Goal: Task Accomplishment & Management: Manage account settings

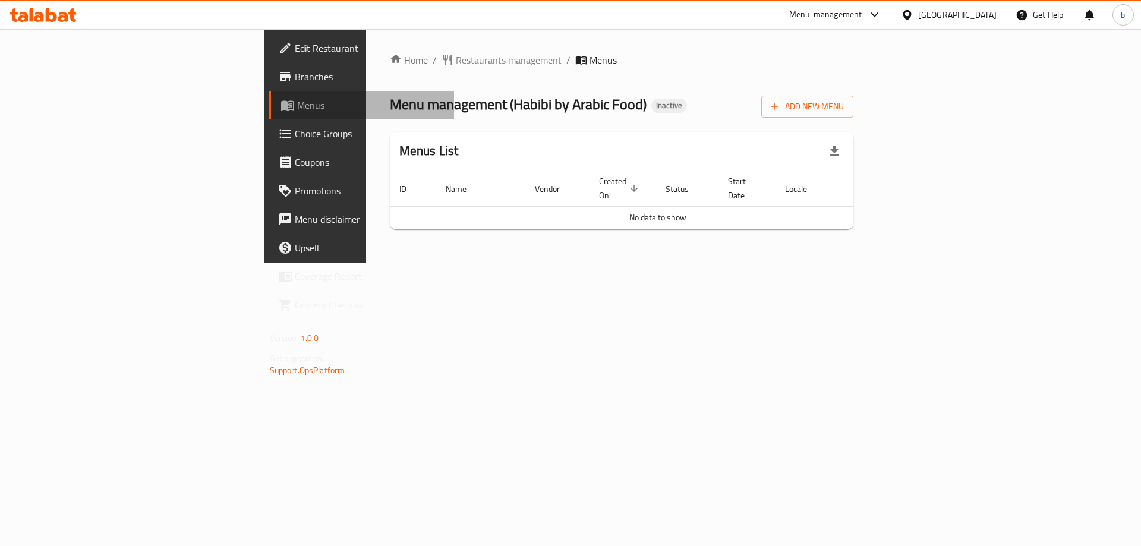
click at [269, 95] on link "Menus" at bounding box center [362, 105] width 186 height 29
click at [297, 107] on span "Menus" at bounding box center [371, 105] width 148 height 14
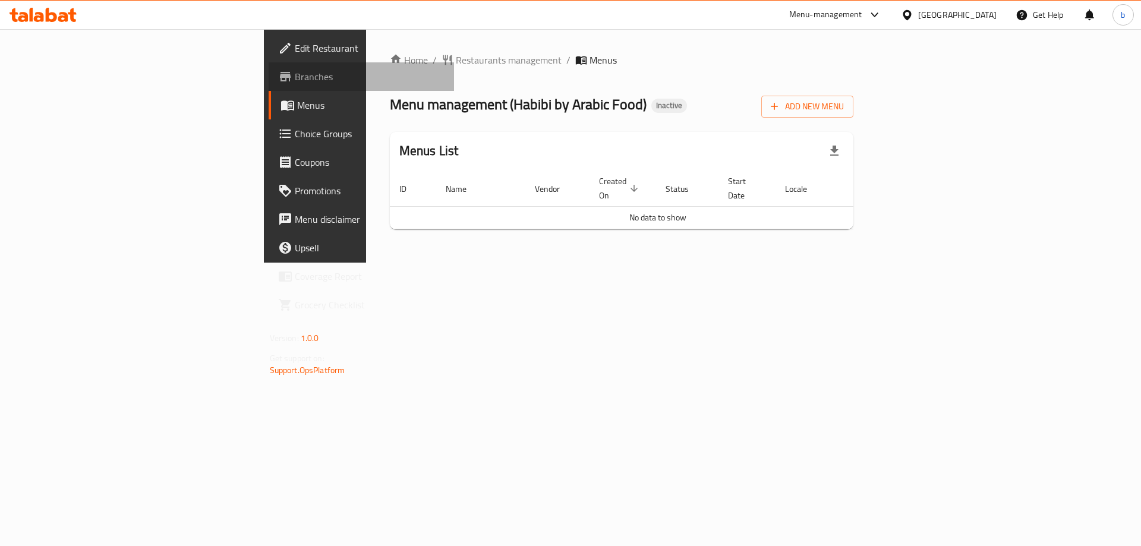
click at [269, 68] on link "Branches" at bounding box center [362, 76] width 186 height 29
click at [853, 115] on button "Add New Menu" at bounding box center [807, 107] width 92 height 22
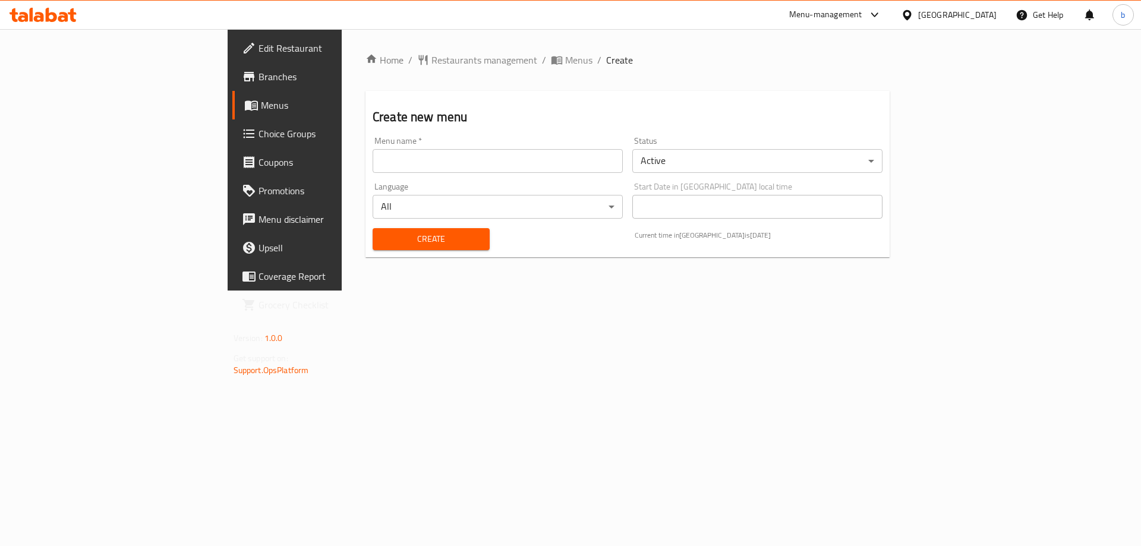
click at [405, 165] on input "text" at bounding box center [498, 161] width 250 height 24
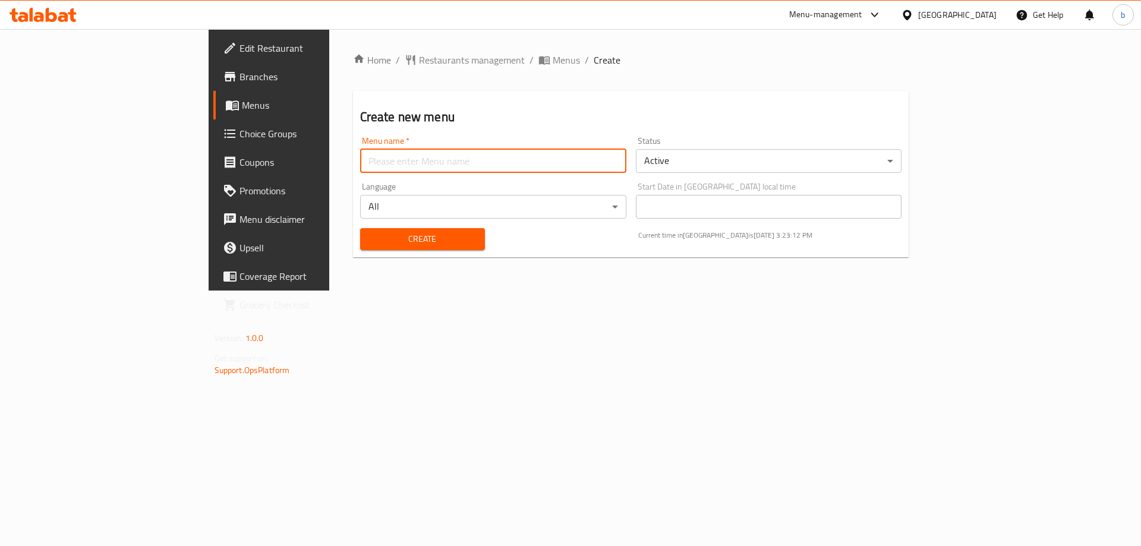
type input "basmala8029"
click at [370, 246] on span "Create" at bounding box center [423, 239] width 106 height 15
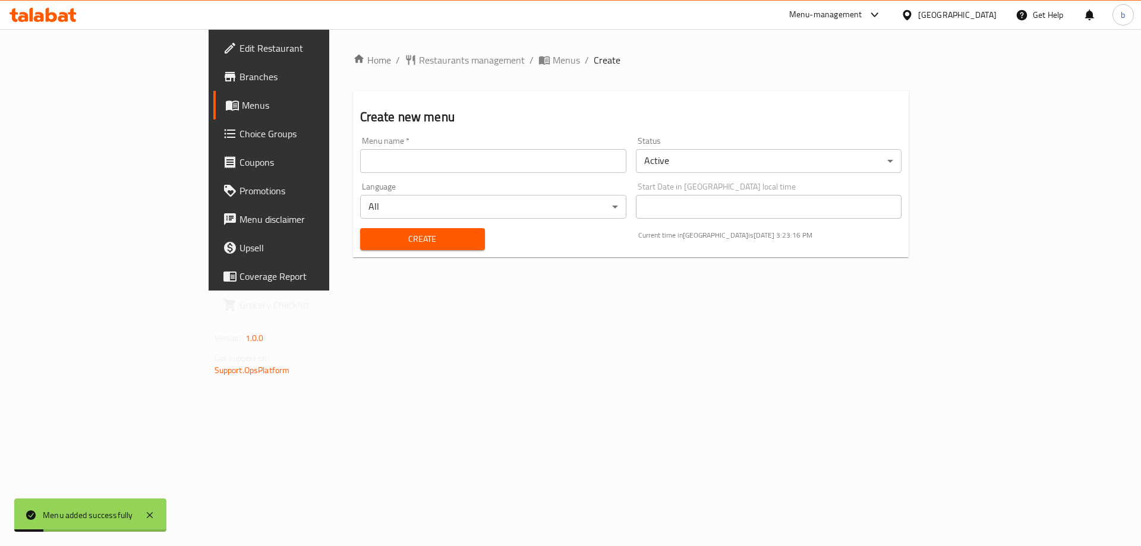
click at [242, 109] on span "Menus" at bounding box center [316, 105] width 148 height 14
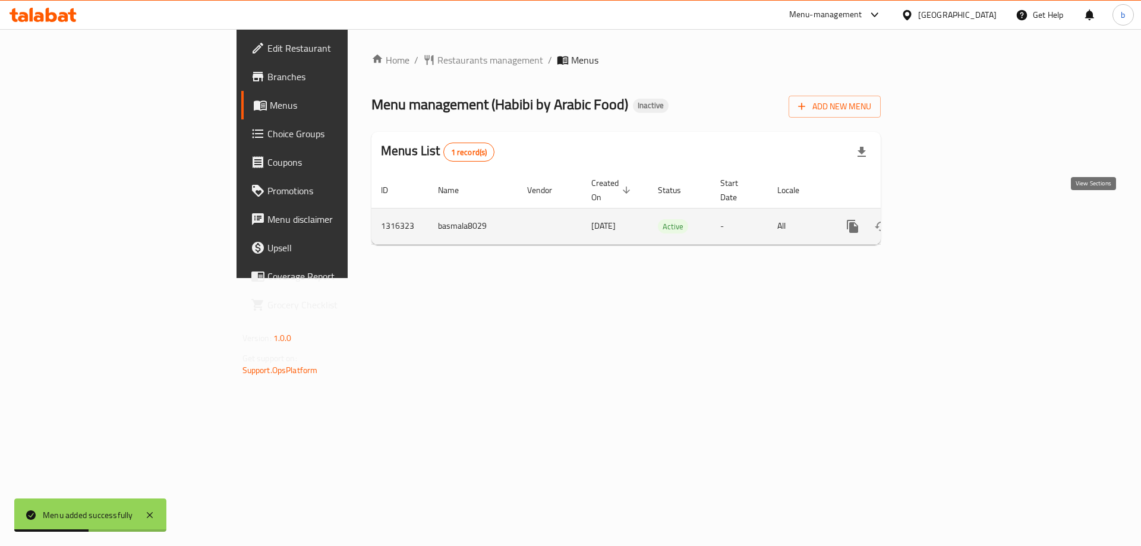
click at [944, 221] on icon "enhanced table" at bounding box center [938, 226] width 11 height 11
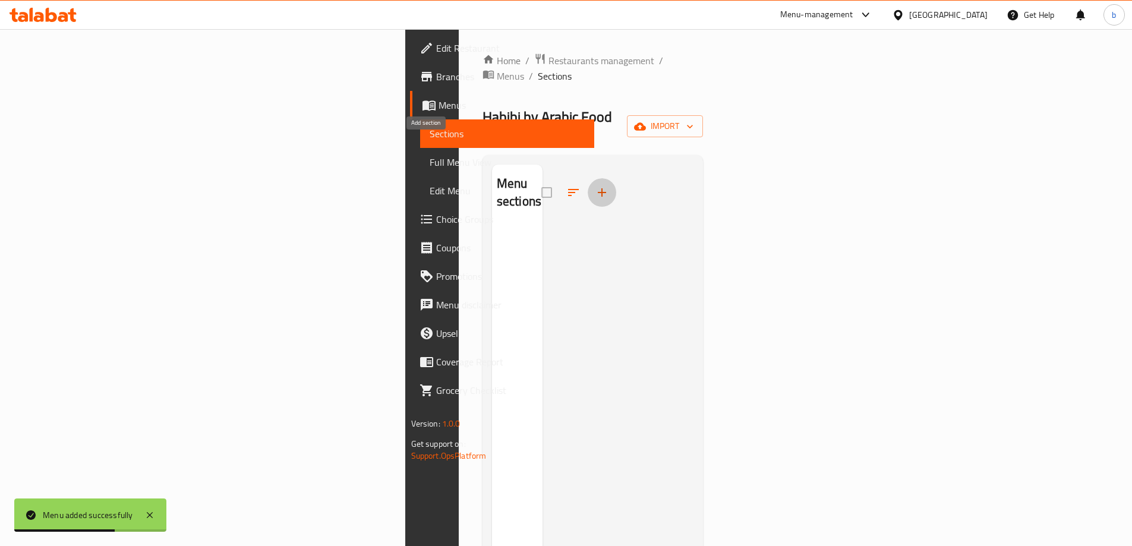
click at [595, 185] on icon "button" at bounding box center [602, 192] width 14 height 14
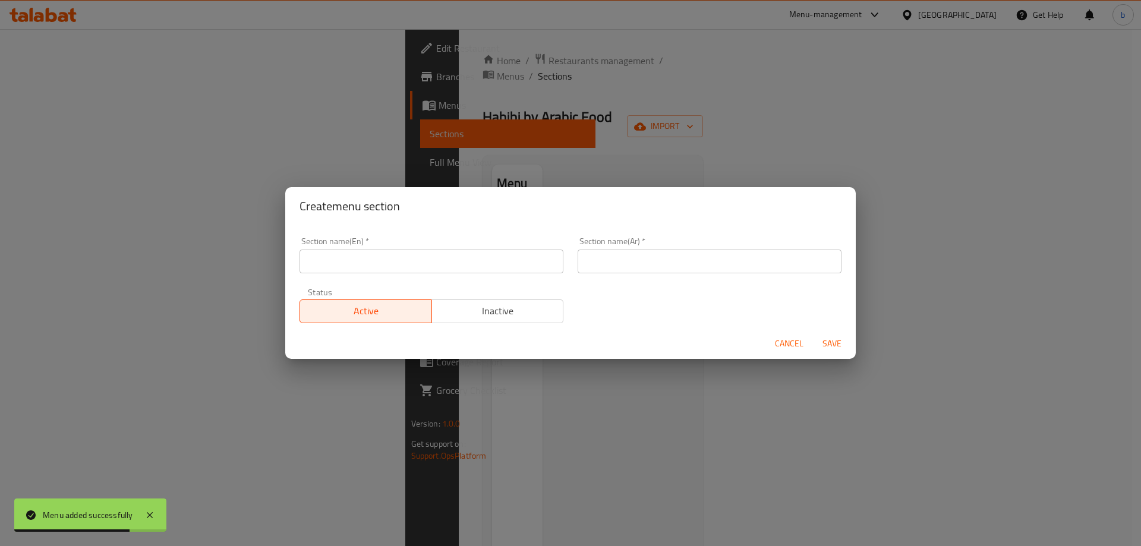
click at [710, 149] on div "Create menu section Section name(En)   * Section name(En) * Section name(Ar)   …" at bounding box center [570, 273] width 1141 height 546
click at [786, 348] on span "Cancel" at bounding box center [789, 343] width 29 height 15
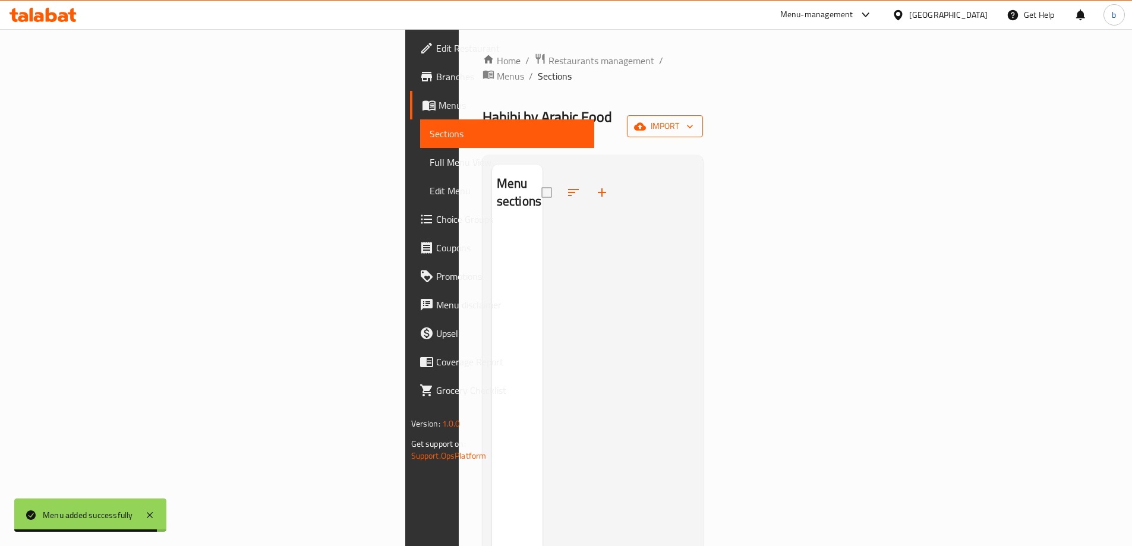
click at [694, 119] on span "import" at bounding box center [665, 126] width 57 height 15
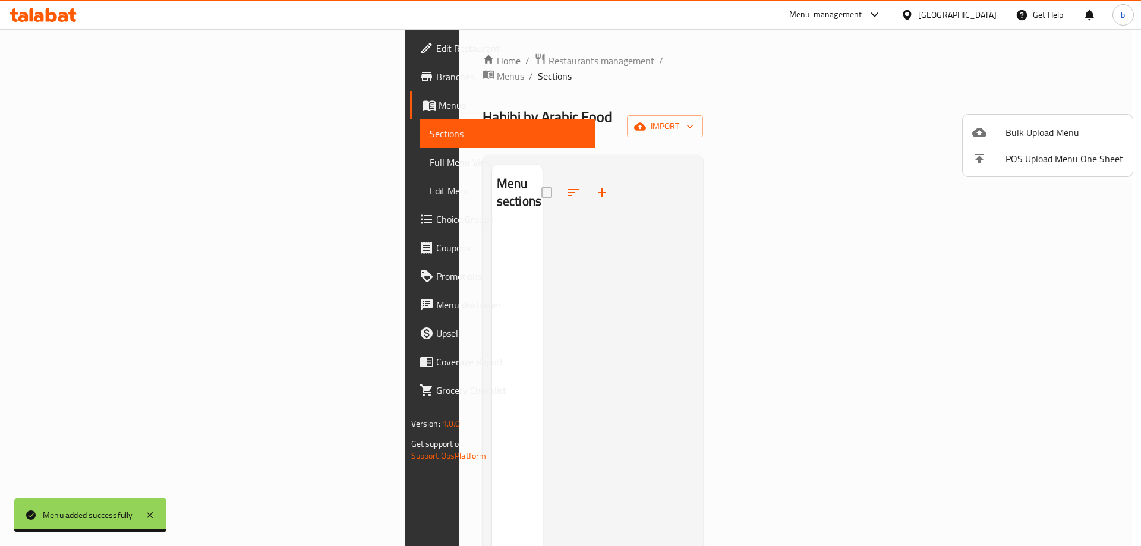
click at [1070, 125] on span "Bulk Upload Menu" at bounding box center [1065, 132] width 118 height 14
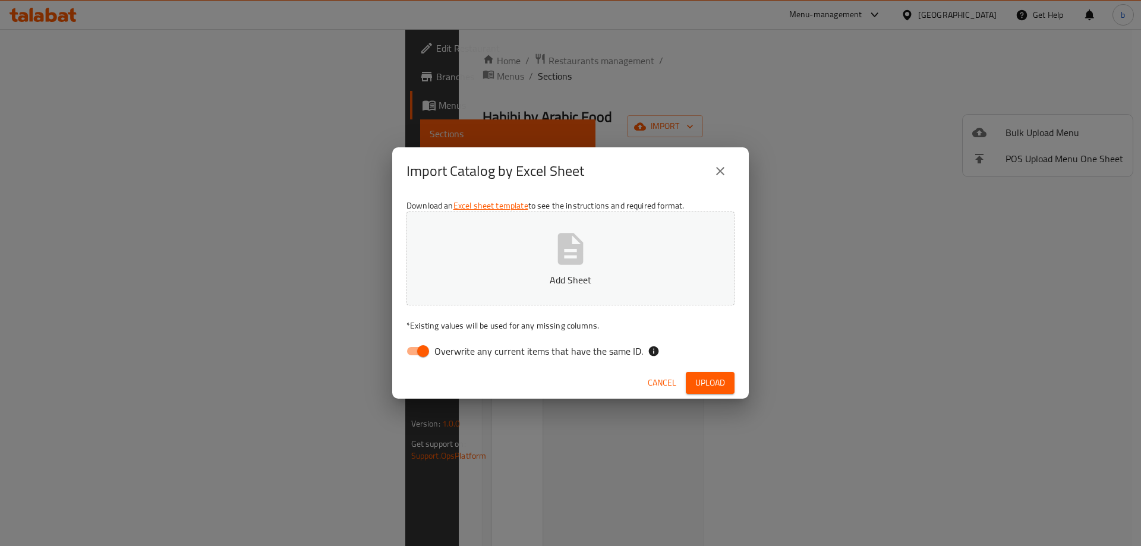
click at [584, 267] on icon "button" at bounding box center [571, 249] width 38 height 38
click at [415, 349] on input "Overwrite any current items that have the same ID." at bounding box center [423, 351] width 68 height 23
checkbox input "false"
click at [704, 379] on span "Upload" at bounding box center [710, 383] width 30 height 15
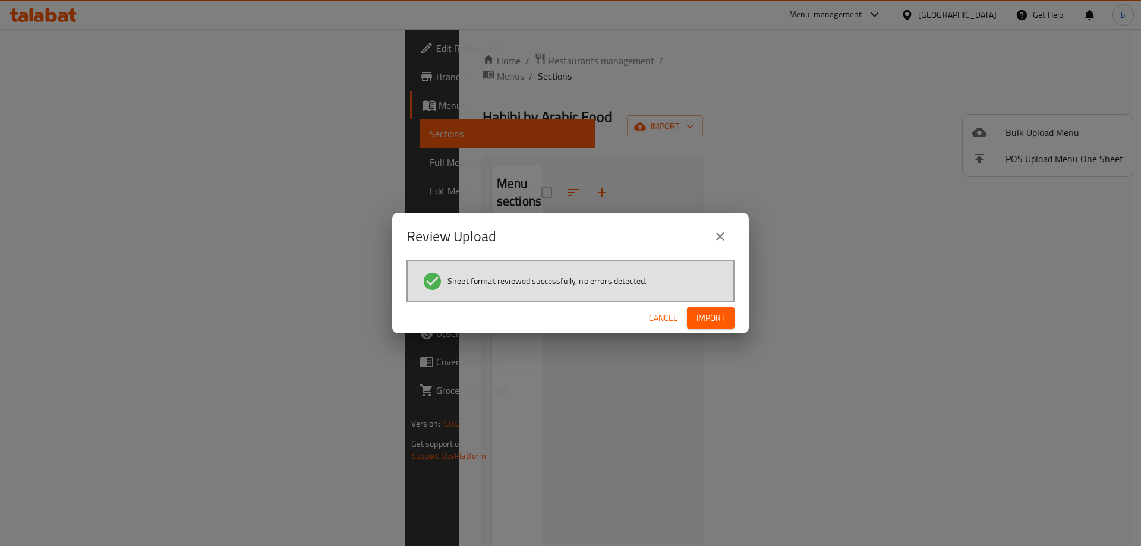
click at [715, 314] on span "Import" at bounding box center [711, 318] width 29 height 15
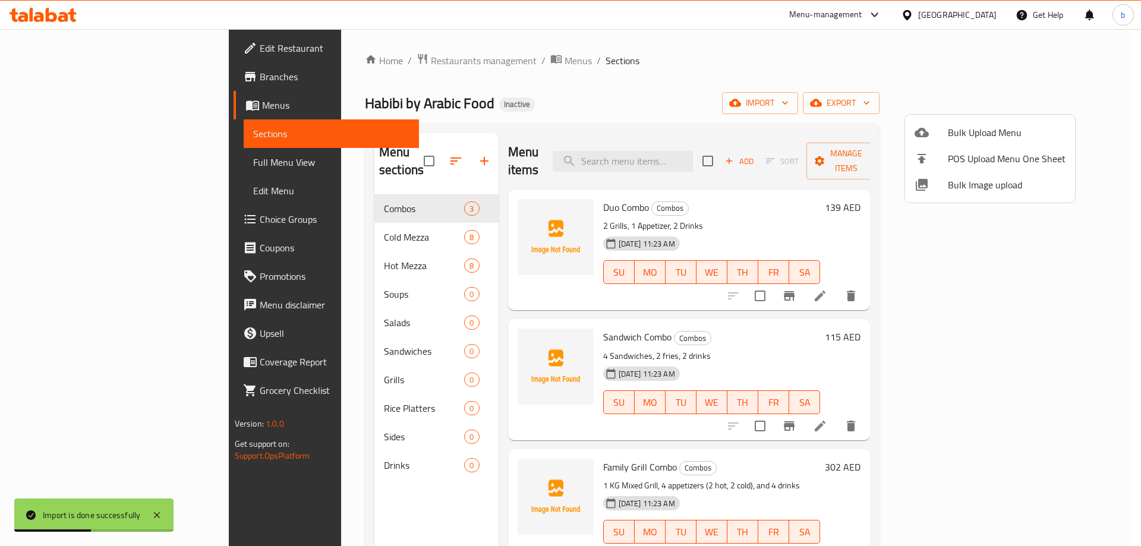
click at [833, 216] on div at bounding box center [570, 273] width 1141 height 546
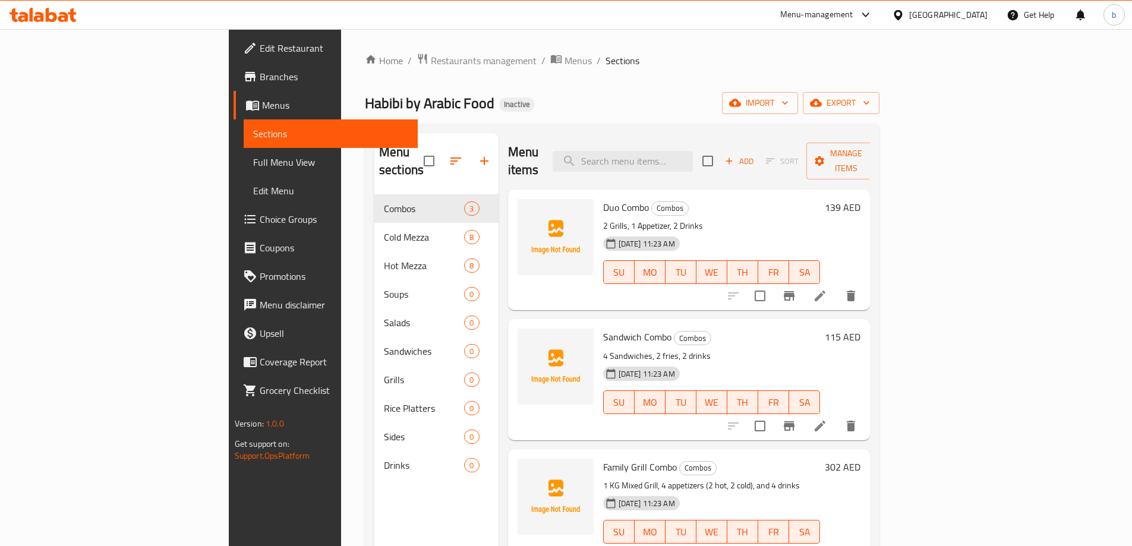
click at [253, 160] on span "Full Menu View" at bounding box center [330, 162] width 155 height 14
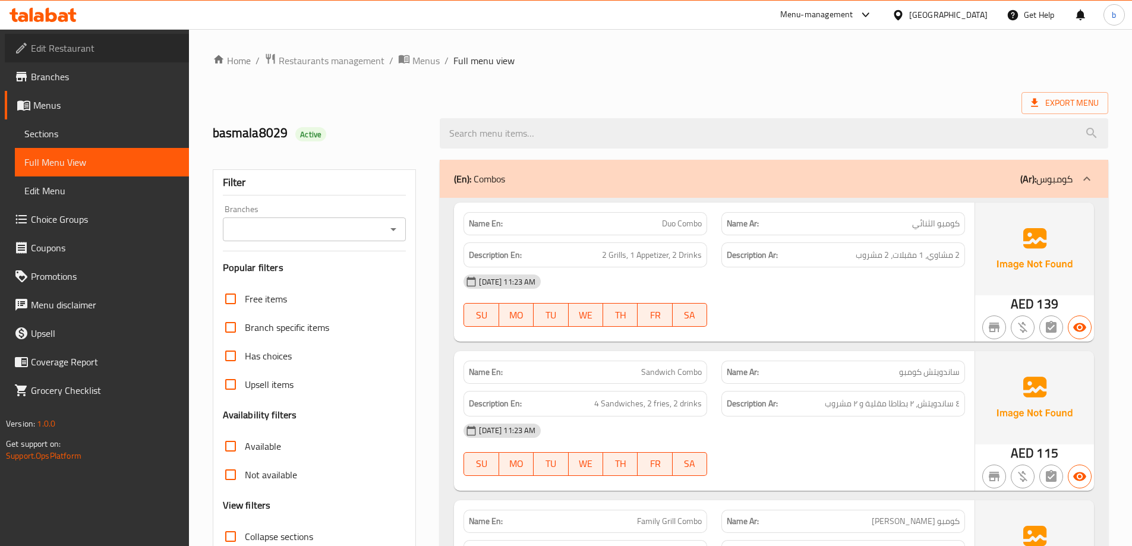
click at [102, 45] on span "Edit Restaurant" at bounding box center [105, 48] width 149 height 14
